Goal: Find specific page/section: Find specific page/section

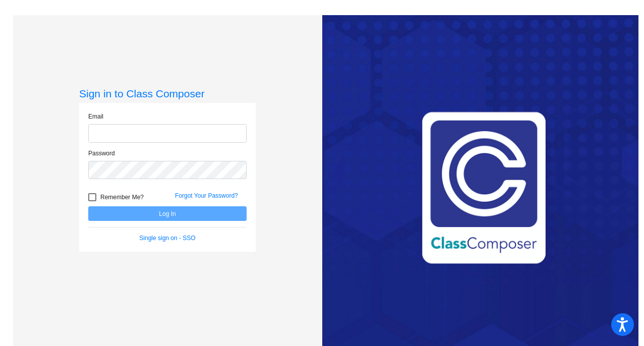
click at [208, 135] on input "email" at bounding box center [167, 133] width 158 height 19
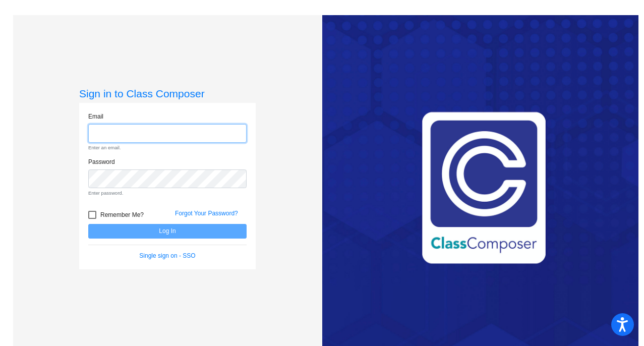
type input "bwolf@chillicotheschools.org"
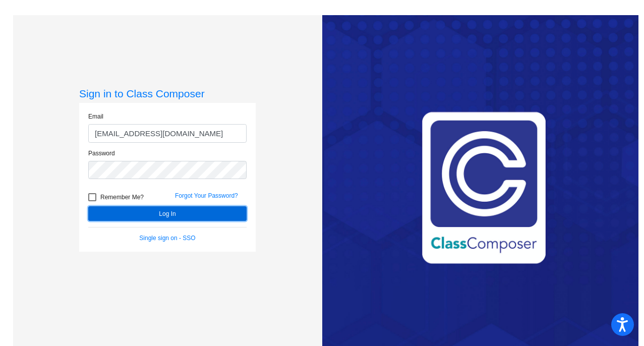
click at [184, 214] on button "Log In" at bounding box center [167, 213] width 158 height 15
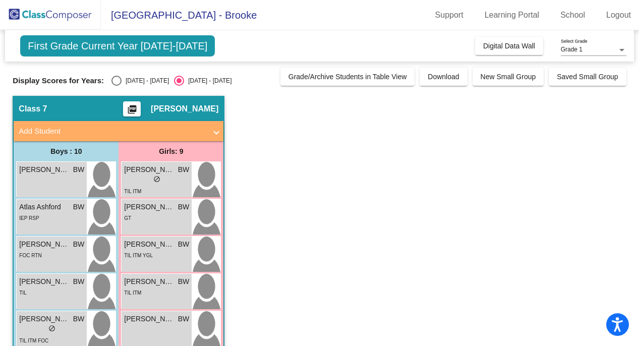
click at [172, 47] on span "First Grade Current Year [DATE]-[DATE]" at bounding box center [117, 45] width 195 height 21
click at [566, 20] on link "School" at bounding box center [572, 15] width 41 height 16
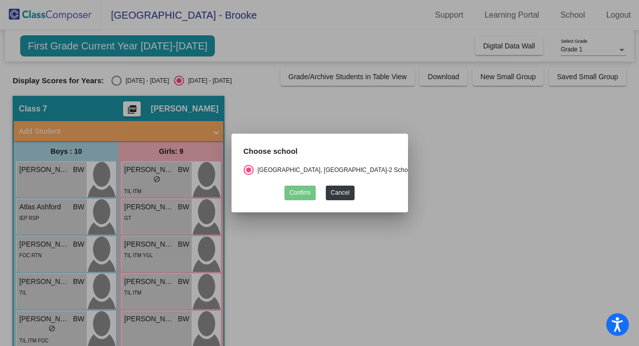
click at [460, 149] on div at bounding box center [319, 173] width 639 height 346
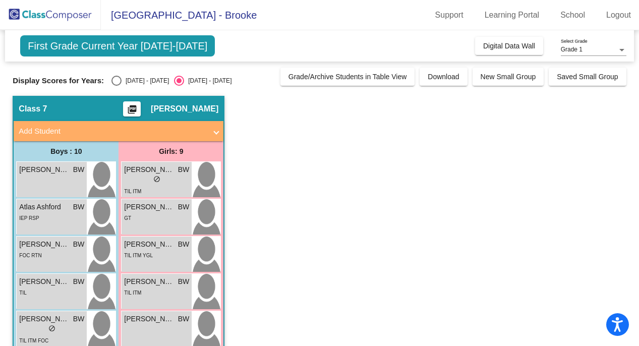
click at [598, 52] on div "Grade 1" at bounding box center [589, 49] width 57 height 7
click at [598, 52] on span "Grade 1" at bounding box center [594, 50] width 66 height 18
click at [479, 22] on link "Learning Portal" at bounding box center [512, 15] width 71 height 16
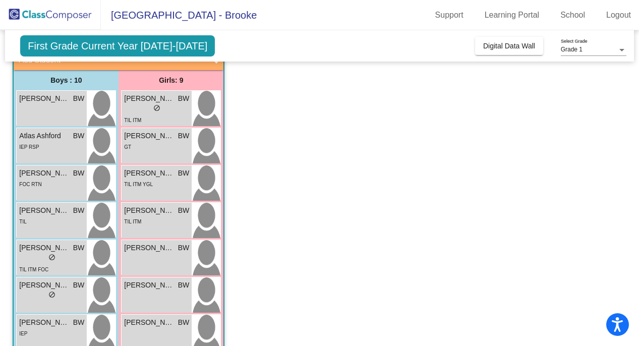
scroll to position [40, 0]
